Goal: Browse casually

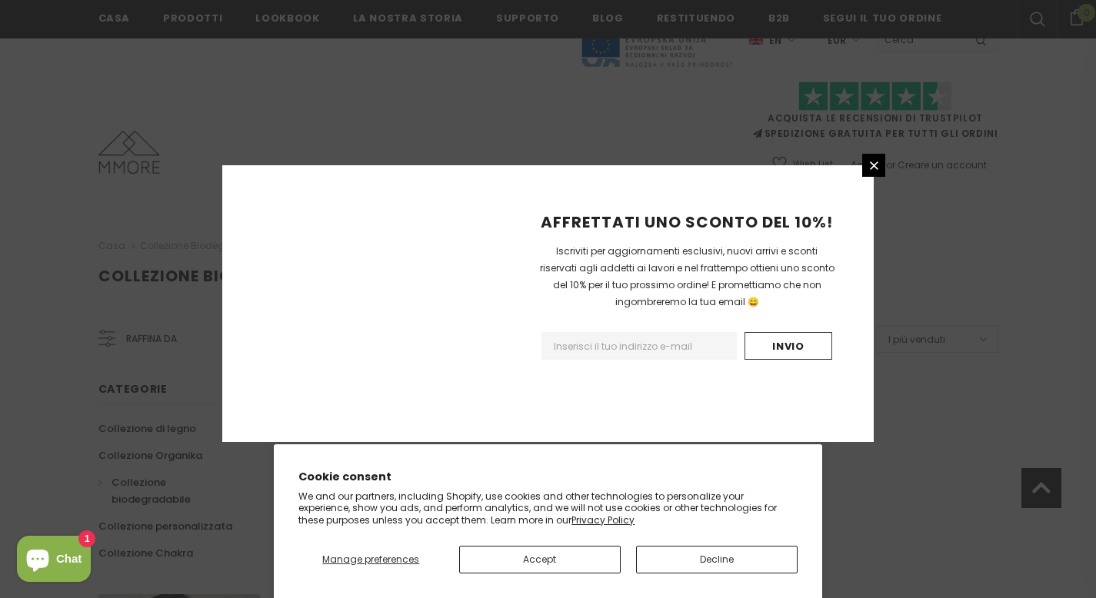
scroll to position [978, 0]
